Goal: Information Seeking & Learning: Learn about a topic

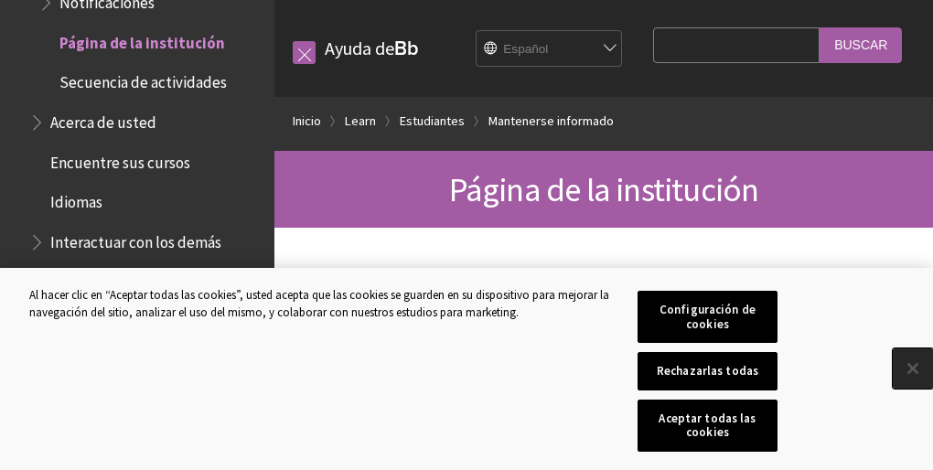
click at [915, 384] on button "Cerrar" at bounding box center [913, 369] width 40 height 40
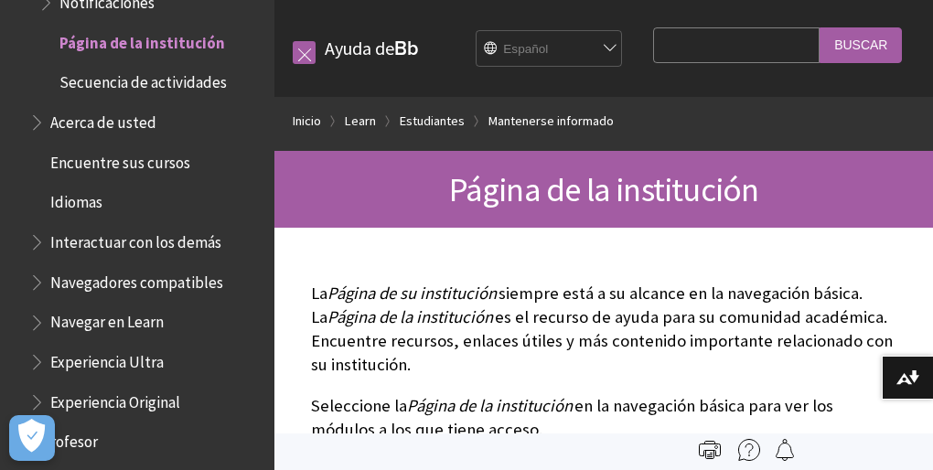
click at [653, 63] on input "Search Query" at bounding box center [736, 45] width 167 height 36
type input "a"
type input "material de apoyo"
click at [820, 27] on input "Buscar" at bounding box center [861, 45] width 82 height 36
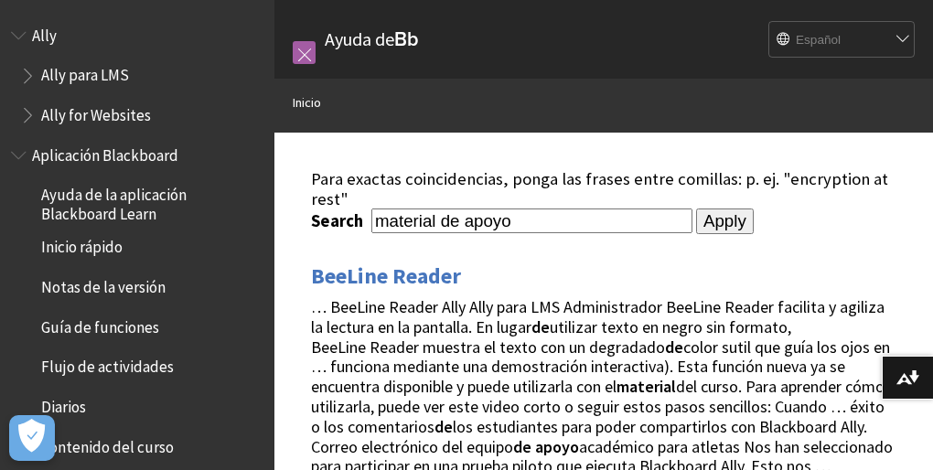
click at [573, 220] on input "material de apoyo" at bounding box center [531, 221] width 321 height 25
type input ""material de apoyo""
click at [696, 209] on input "Apply" at bounding box center [725, 222] width 58 height 26
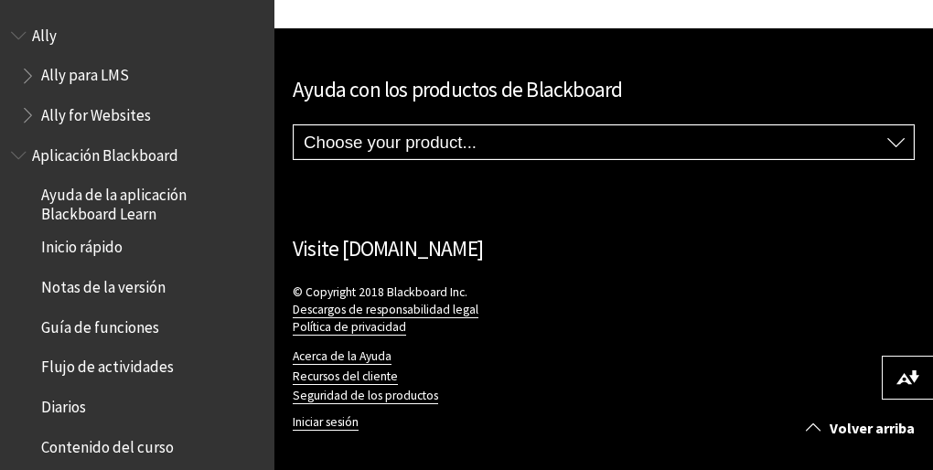
scroll to position [494, 0]
